Goal: Information Seeking & Learning: Learn about a topic

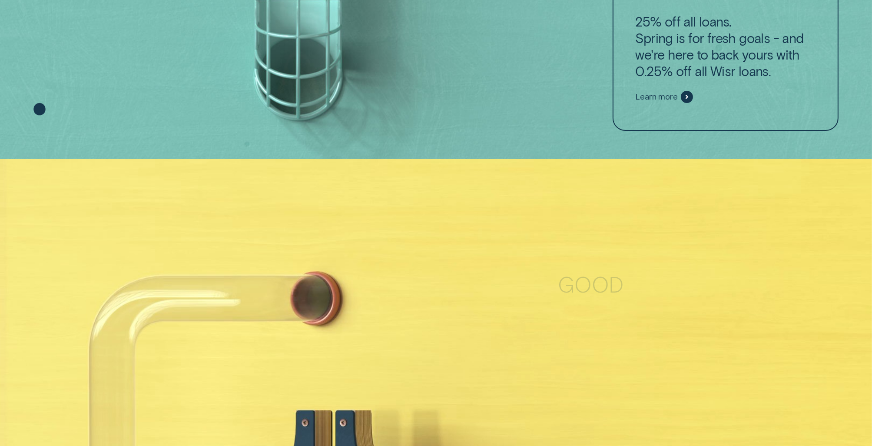
scroll to position [120, 0]
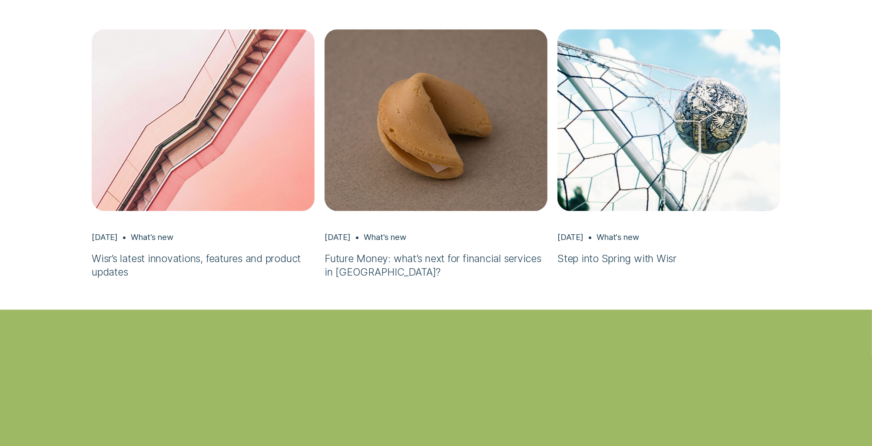
scroll to position [2411, 0]
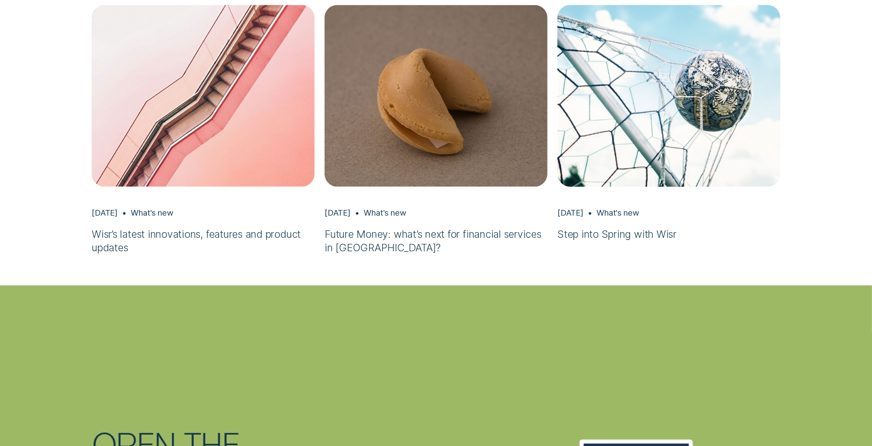
click at [693, 81] on img "Step into Spring with Wisr, Aug 22 What's new" at bounding box center [669, 95] width 234 height 191
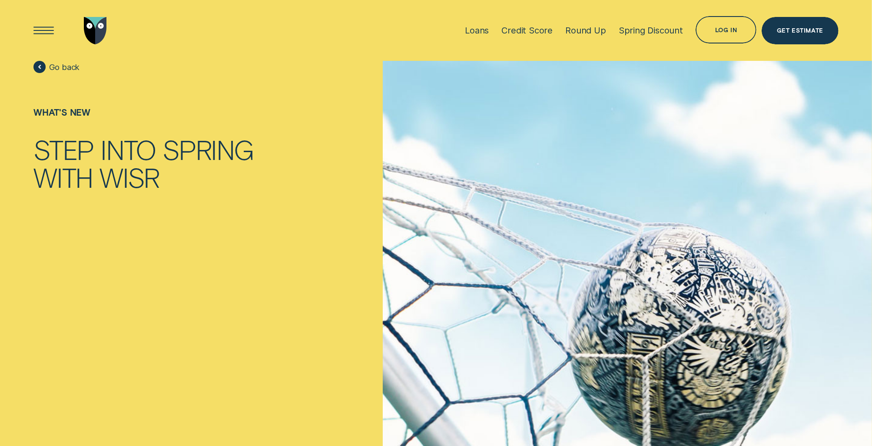
click at [60, 67] on span "Go back" at bounding box center [64, 67] width 31 height 10
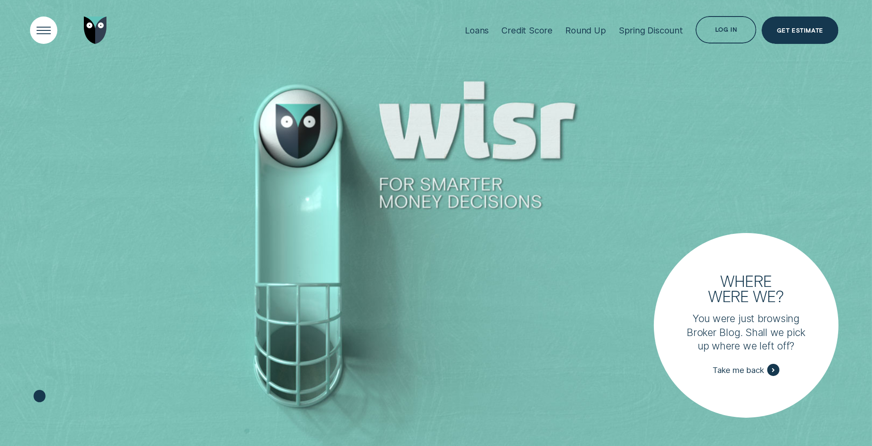
click at [44, 33] on div "Open Menu" at bounding box center [43, 30] width 39 height 39
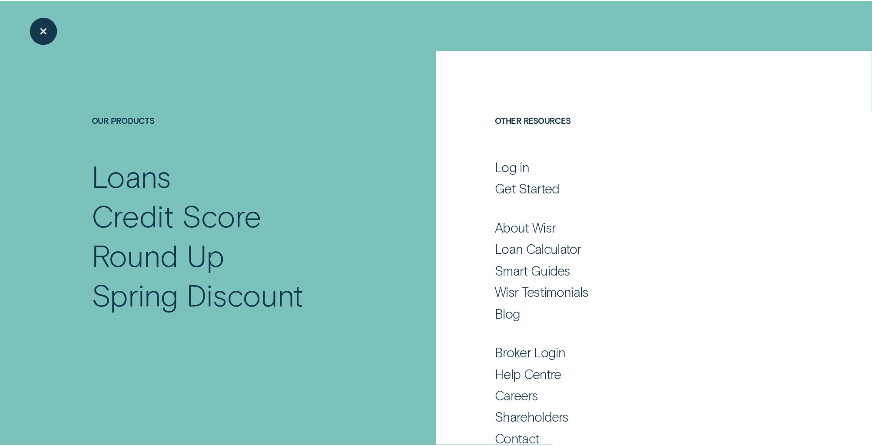
scroll to position [30, 0]
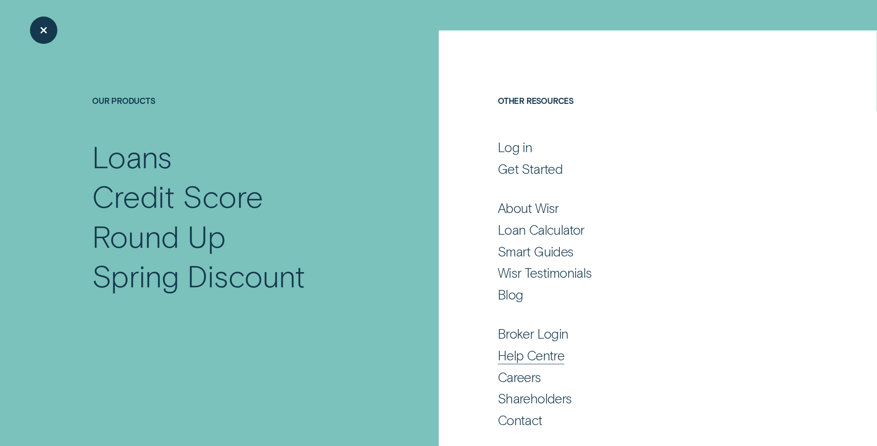
click at [527, 360] on div "Help Centre" at bounding box center [531, 355] width 66 height 17
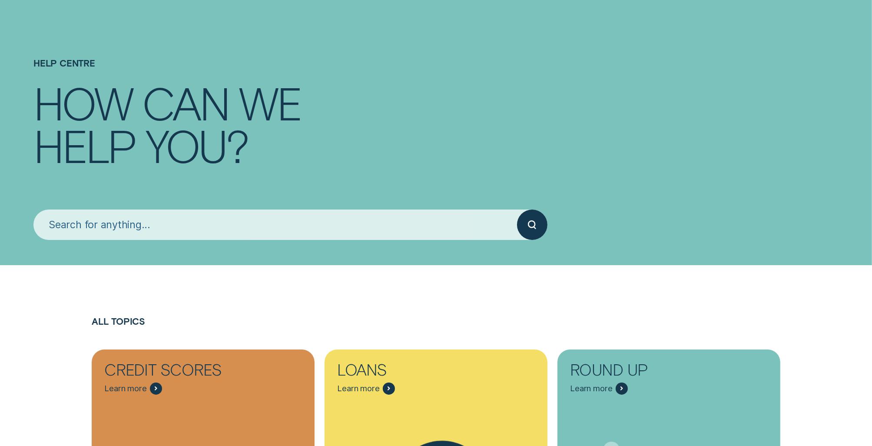
scroll to position [129, 0]
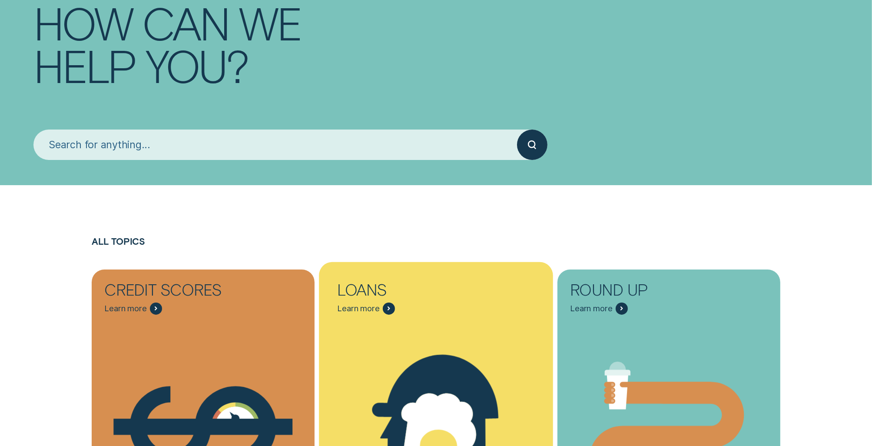
click at [527, 360] on icon "Loans - Learn more" at bounding box center [436, 426] width 228 height 174
